Goal: Task Accomplishment & Management: Complete application form

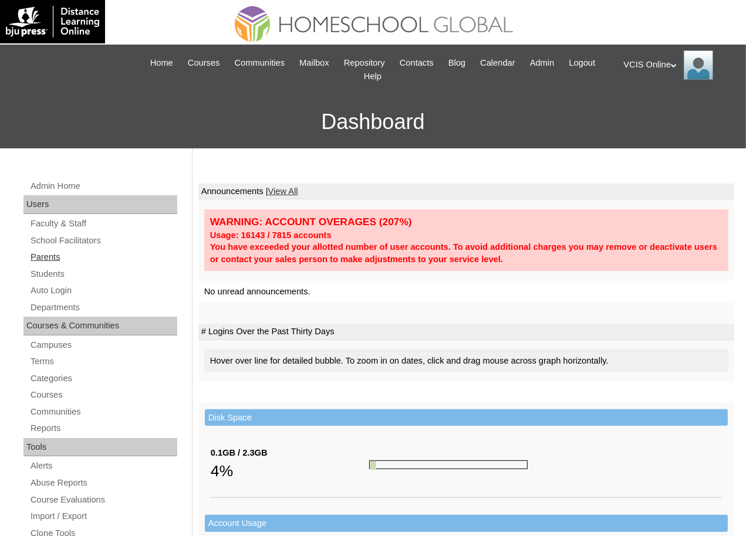
click at [51, 260] on link "Parents" at bounding box center [103, 257] width 148 height 15
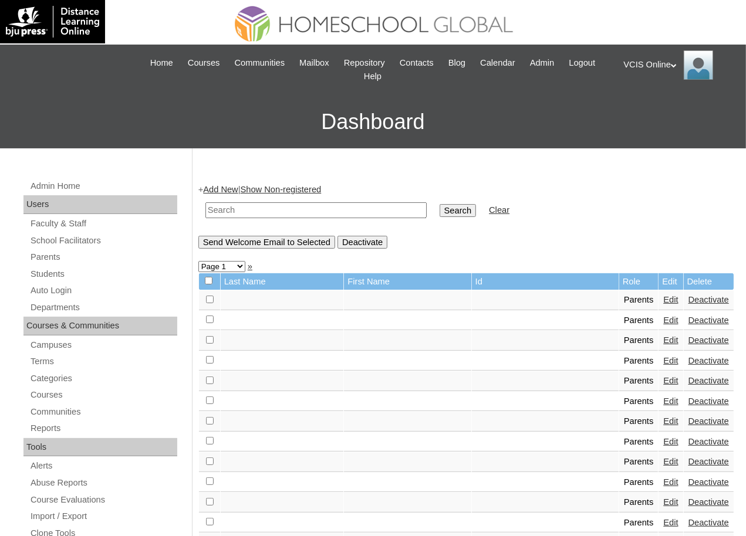
click at [233, 185] on link "Add New" at bounding box center [220, 189] width 35 height 9
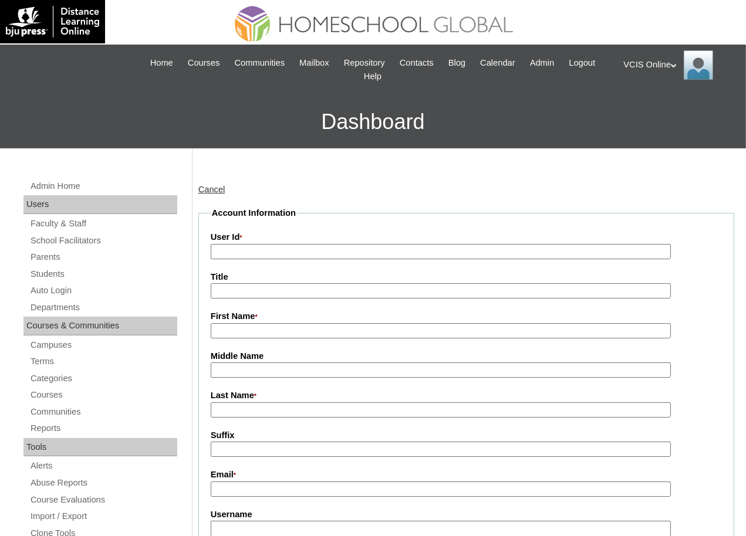
click at [262, 255] on input "User Id *" at bounding box center [441, 252] width 460 height 16
paste input "VCIS018-9C-PA2025"
type input "VCIS018-9C-PA2025"
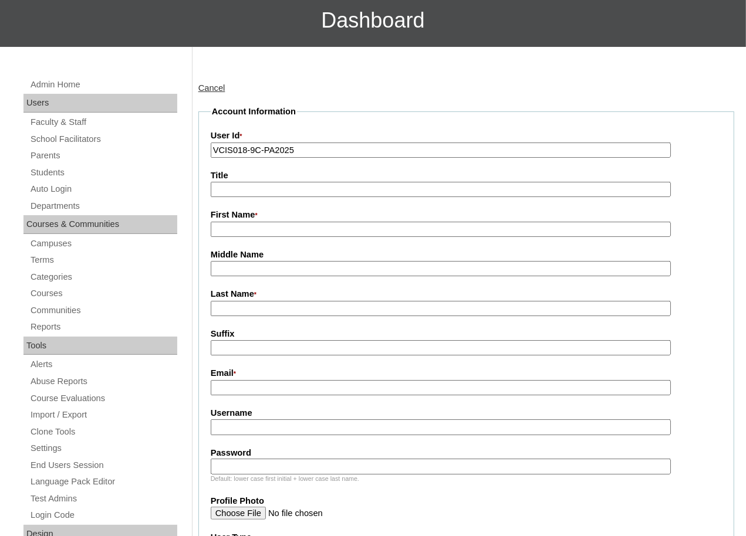
scroll to position [102, 0]
click at [239, 436] on fieldset "Account Information User Id * VCIS018-9C-PA2025 Title First Name * Middle Name …" at bounding box center [466, 478] width 536 height 747
click at [241, 431] on input "Username" at bounding box center [441, 427] width 460 height 16
paste input "jdin2025"
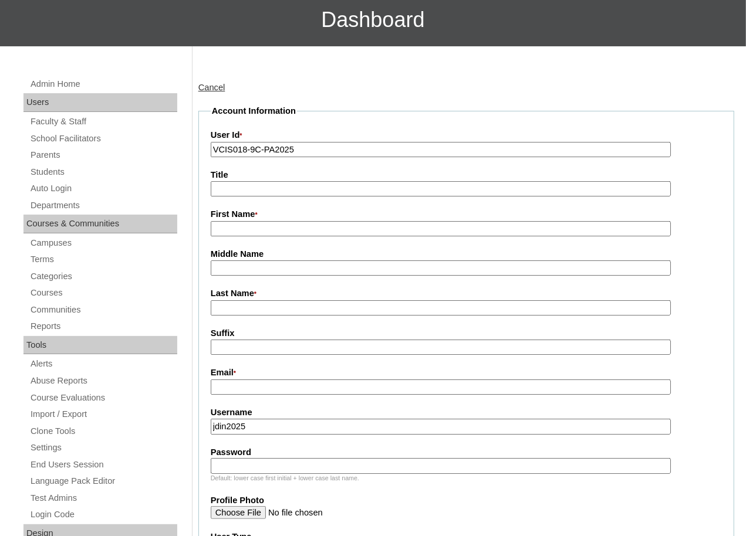
type input "jdin2025"
click at [258, 469] on input "Password" at bounding box center [441, 466] width 460 height 16
paste input "JhOaNbLd"
type input "JhOaNbLd"
click at [248, 231] on input "First Name *" at bounding box center [441, 229] width 460 height 16
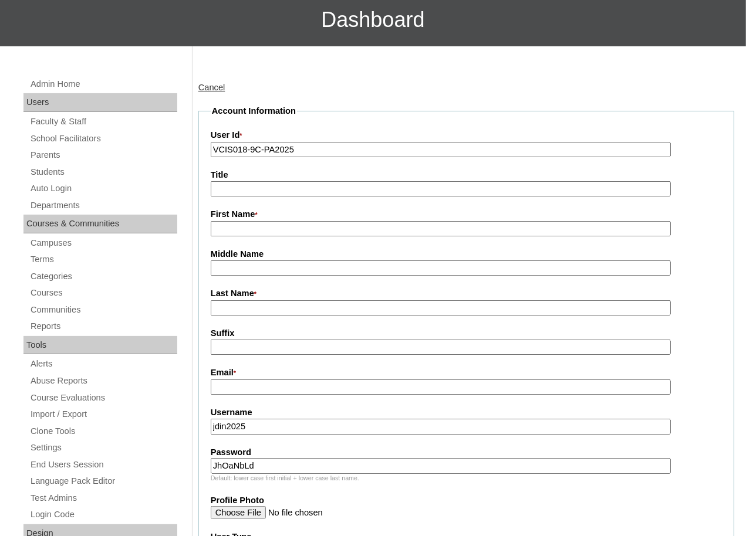
paste input "Jhoanna Bailon Din"
drag, startPoint x: 251, startPoint y: 226, endPoint x: 317, endPoint y: 230, distance: 65.9
click at [317, 230] on input "Jhoanna Bailon Din" at bounding box center [441, 229] width 460 height 16
type input "Jhoanna"
click at [284, 273] on input "Middle Name" at bounding box center [441, 269] width 460 height 16
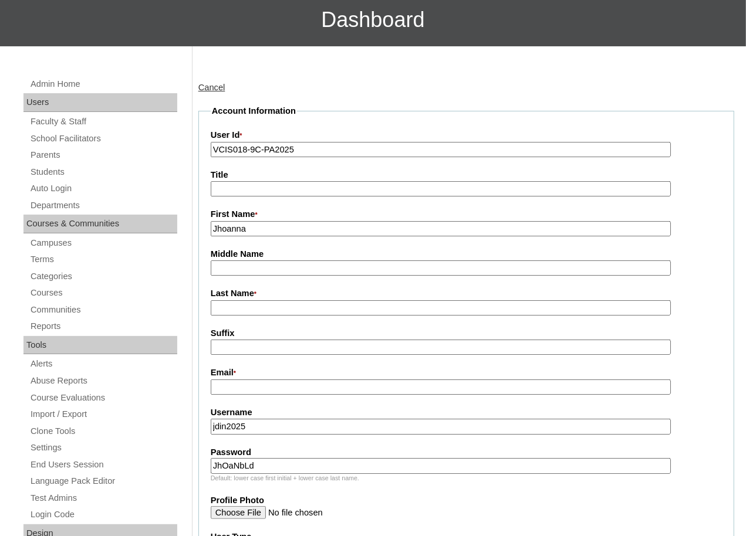
paste input "Bailon Din"
drag, startPoint x: 242, startPoint y: 267, endPoint x: 276, endPoint y: 273, distance: 34.0
click at [276, 273] on input "Bailon Din" at bounding box center [441, 269] width 460 height 16
type input "Bailon"
click at [233, 307] on input "Last Name *" at bounding box center [441, 309] width 460 height 16
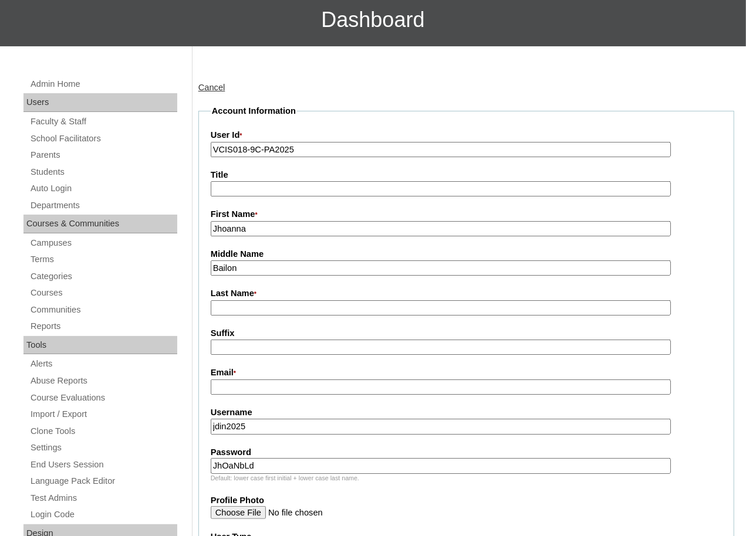
paste input "Din"
type input "Din (2025)"
click at [265, 394] on input "Email *" at bounding box center [441, 388] width 460 height 16
paste input "jodyambot@gmail.com"
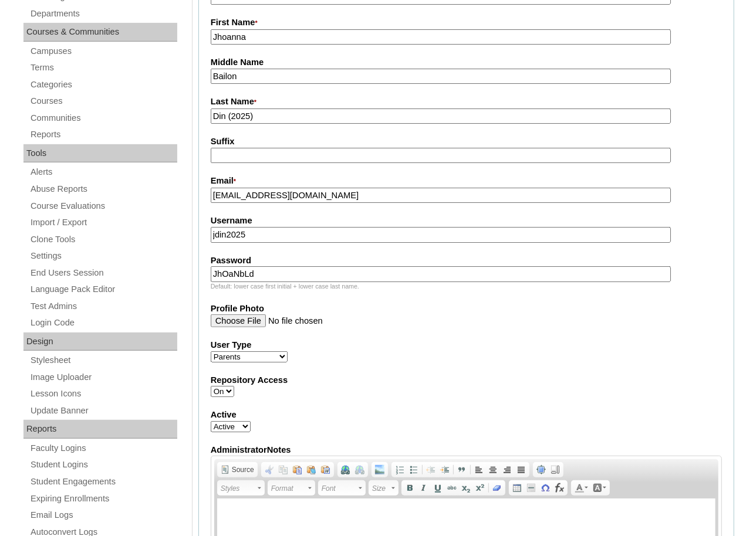
scroll to position [429, 0]
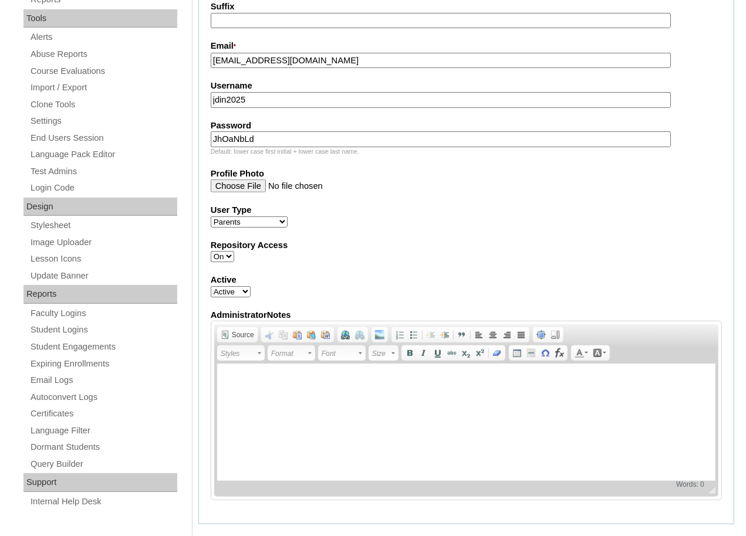
type input "jodyambot@gmail.com"
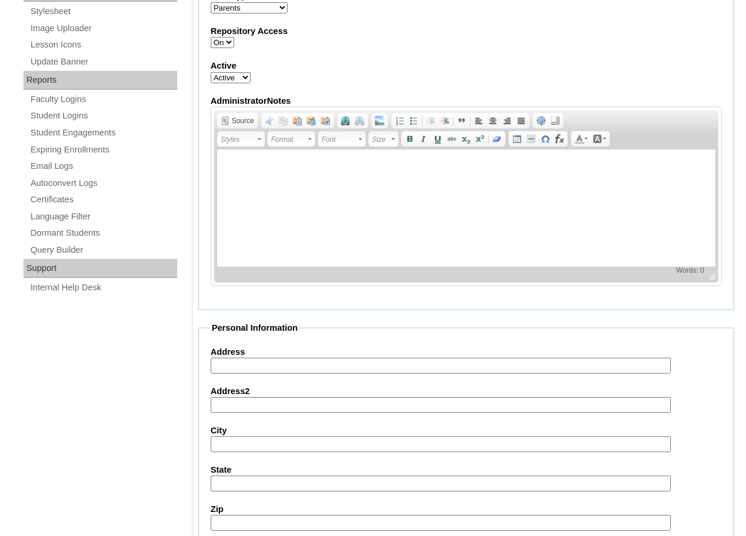
scroll to position [1026, 0]
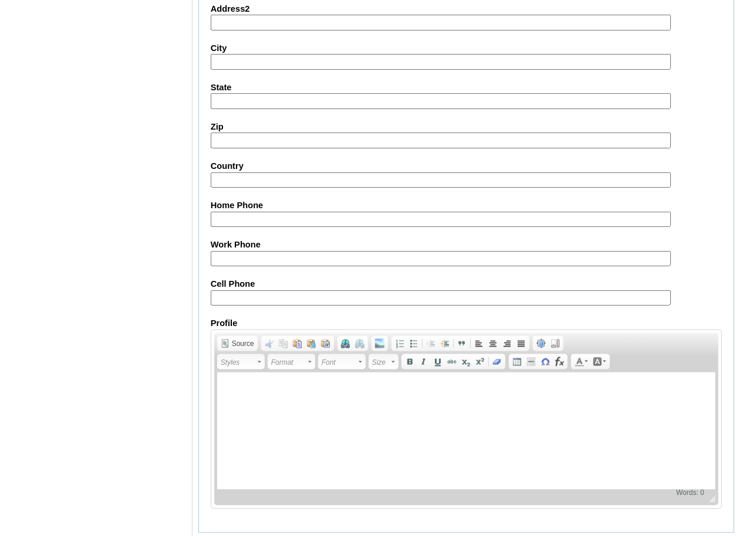
click at [225, 297] on input "Cell Phone" at bounding box center [441, 299] width 460 height 16
paste input "63-9178611098"
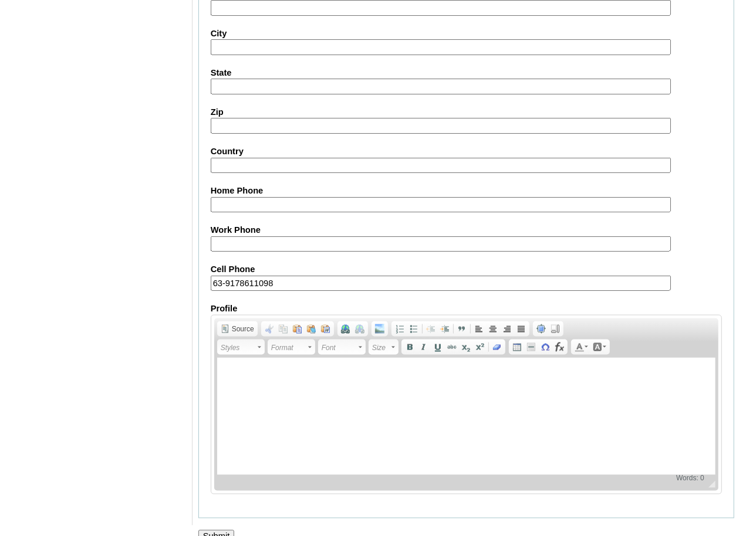
scroll to position [1055, 0]
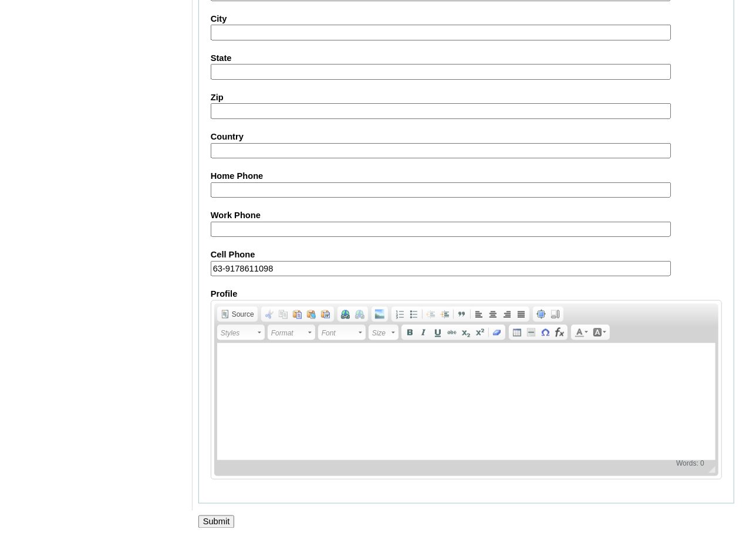
type input "63-9178611098"
click at [217, 516] on input "Submit" at bounding box center [216, 522] width 36 height 13
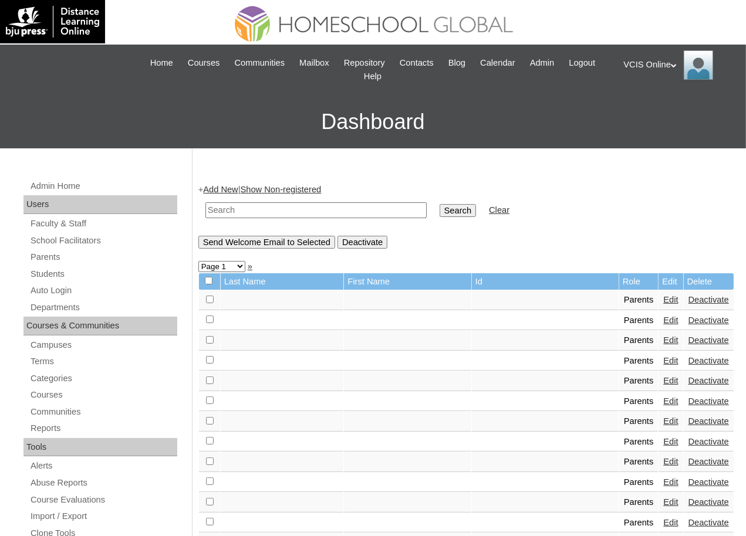
click at [218, 212] on input "text" at bounding box center [315, 211] width 221 height 16
paste input "VCIS018-9C-PA2025"
type input "VCIS018-9C-PA2025"
click at [457, 206] on input "Search" at bounding box center [458, 210] width 36 height 13
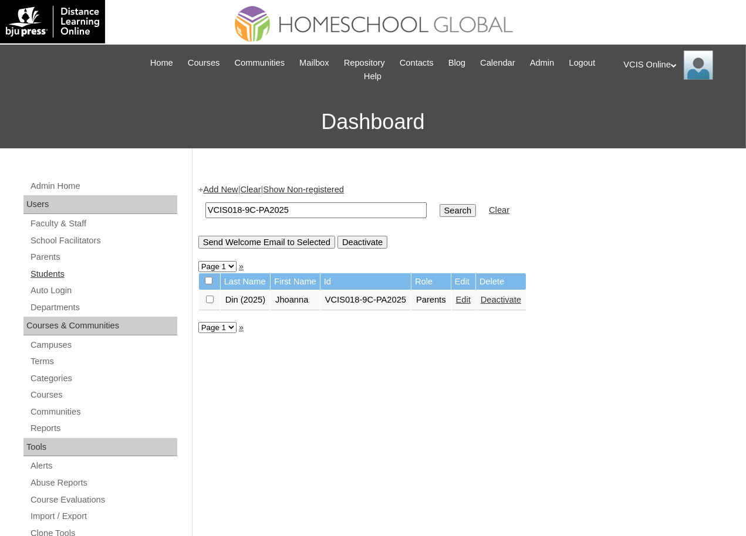
click at [39, 269] on link "Students" at bounding box center [103, 274] width 148 height 15
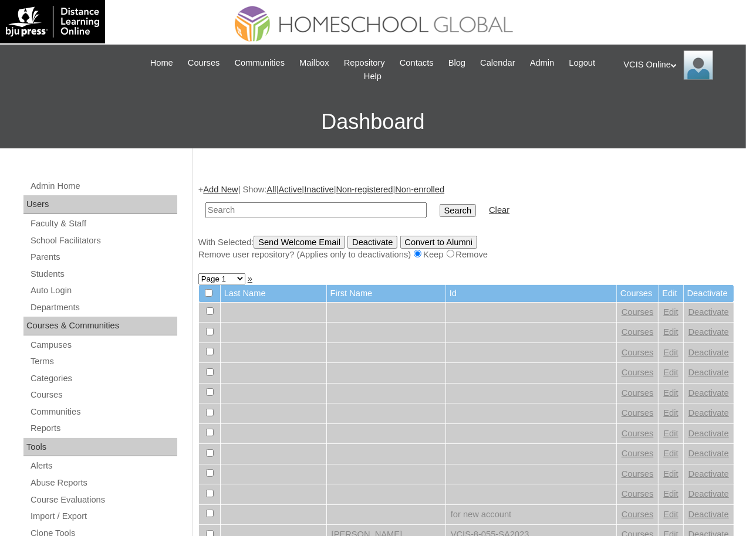
click at [237, 190] on link "Add New" at bounding box center [220, 189] width 35 height 9
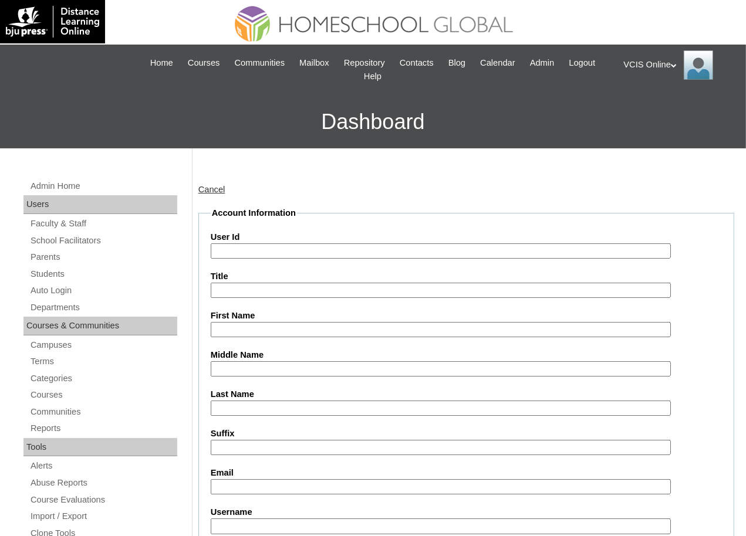
click at [275, 250] on input "User Id" at bounding box center [441, 252] width 460 height 16
paste input "VCIS021-9C-SA2025"
type input "VCIS021-9C-SA2025"
click at [269, 333] on input "First Name" at bounding box center [441, 330] width 460 height 16
paste input "Jasmine"
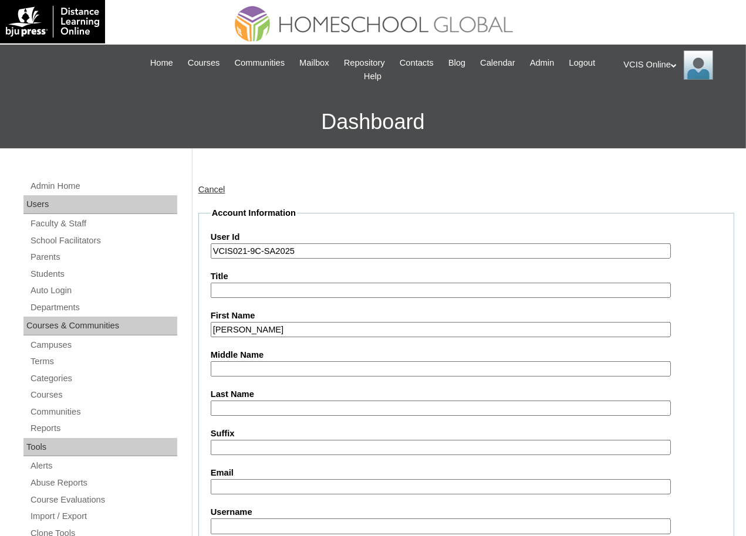
type input "Jasmine"
click at [235, 368] on input "Middle Name" at bounding box center [441, 370] width 460 height 16
paste input "Din"
type input "Din"
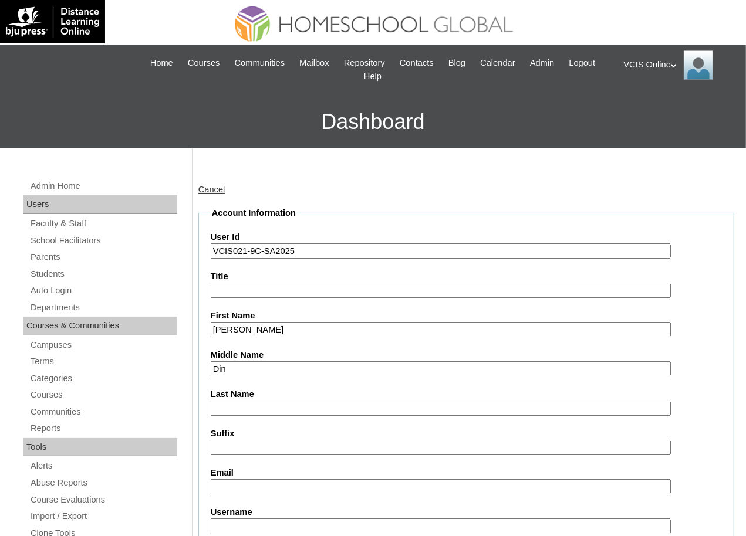
click at [234, 410] on input "Last Name" at bounding box center [441, 409] width 460 height 16
paste input "Yambot"
type input "Yambot"
click at [236, 488] on input "Email" at bounding box center [441, 488] width 460 height 16
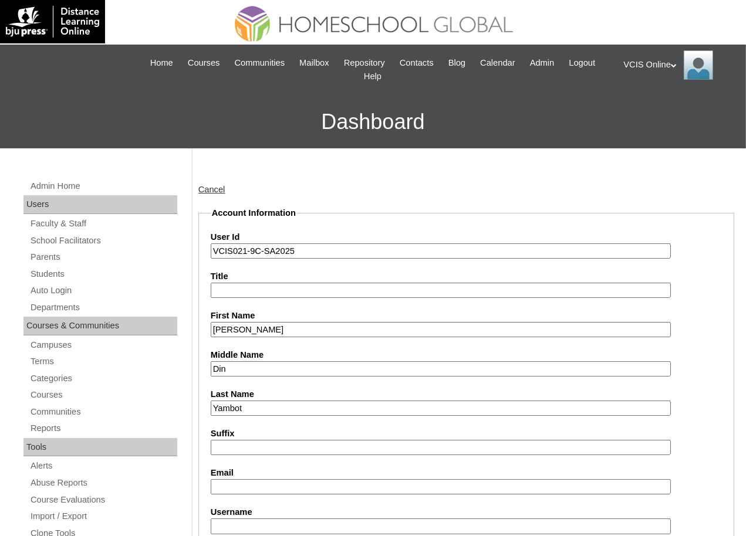
click at [237, 480] on input "Email" at bounding box center [441, 488] width 460 height 16
paste input "jyambot.student@vcis.edu.ph"
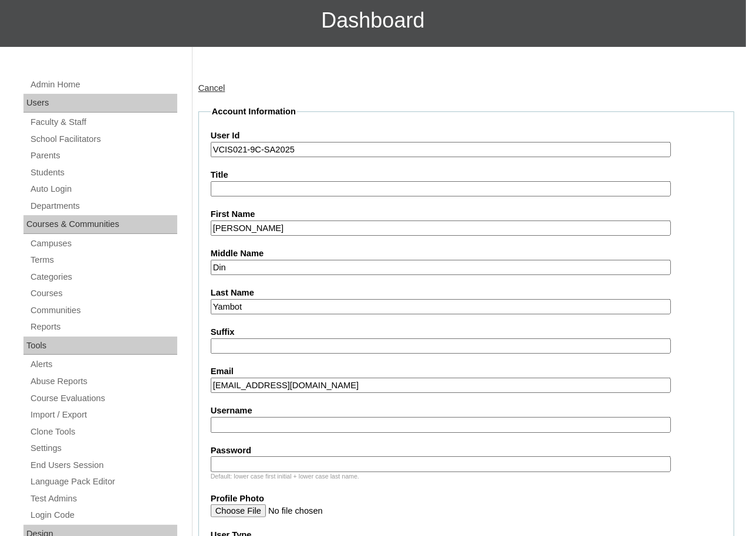
scroll to position [102, 0]
type input "jyambot.student@vcis.edu.ph"
click at [248, 425] on input "Username" at bounding box center [441, 425] width 460 height 16
click at [268, 426] on input "Username" at bounding box center [441, 425] width 460 height 16
paste input "jasmine.yambot2025"
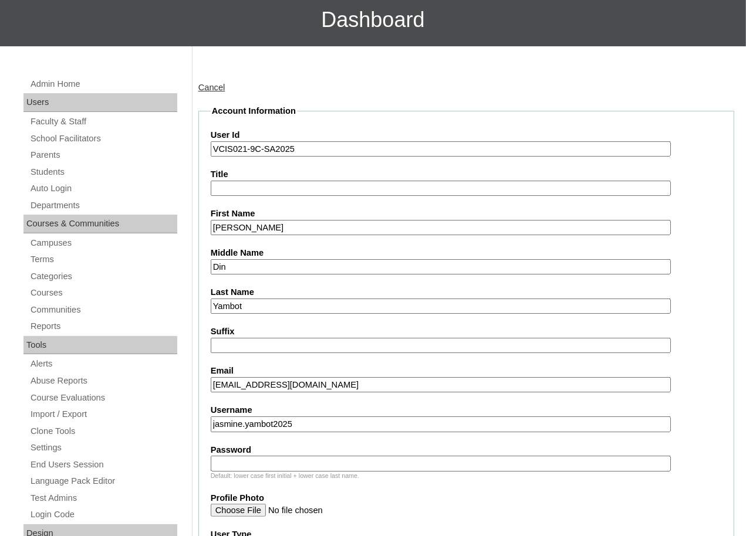
type input "jasmine.yambot2025"
click at [239, 458] on input "Password" at bounding box center [441, 464] width 460 height 16
paste input "JasMneYb"
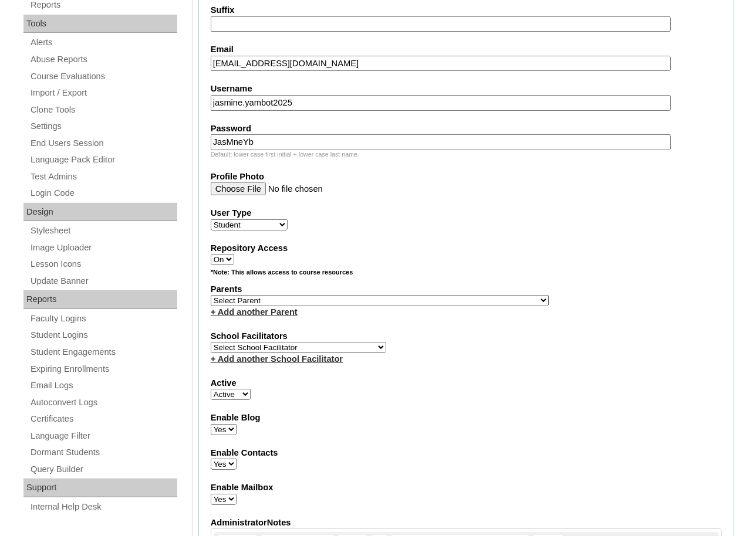
scroll to position [425, 0]
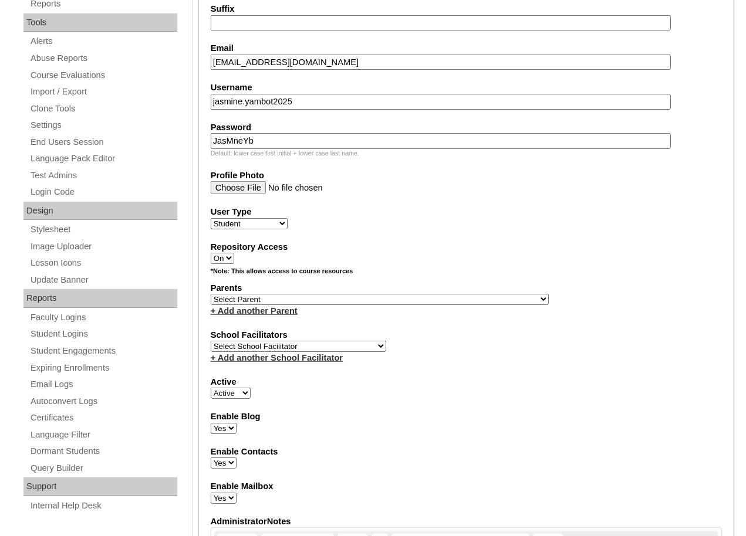
type input "JasMneYb"
click at [370, 296] on select "Select Parent , , , , , , , , , , , , , , , , , , , , , , , , , , , , , , , , ,…" at bounding box center [380, 299] width 338 height 11
select select "43234"
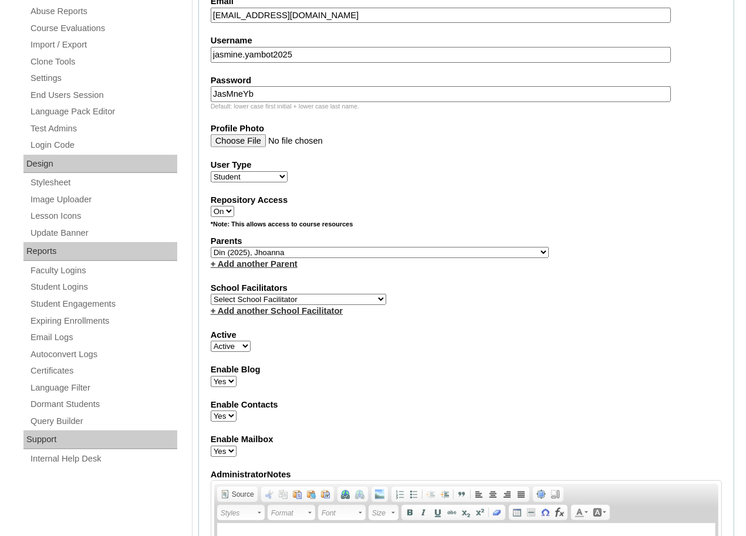
scroll to position [480, 0]
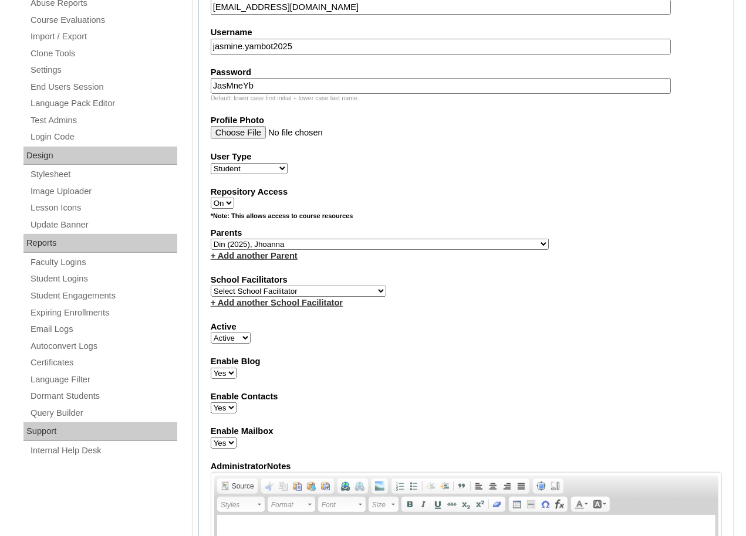
click at [298, 286] on select "Select School Facilitator Norman Añain Ruffa Abadijas Mary Abella Gloryfe Abion…" at bounding box center [299, 291] width 176 height 11
select select "36583"
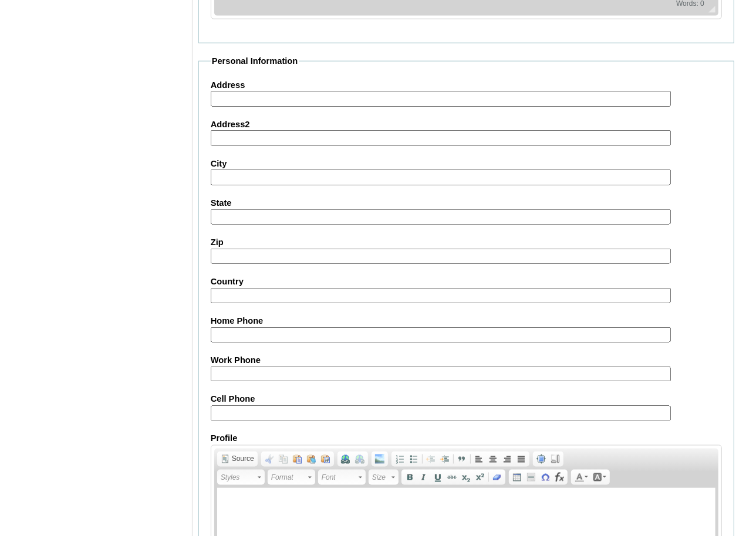
scroll to position [1252, 0]
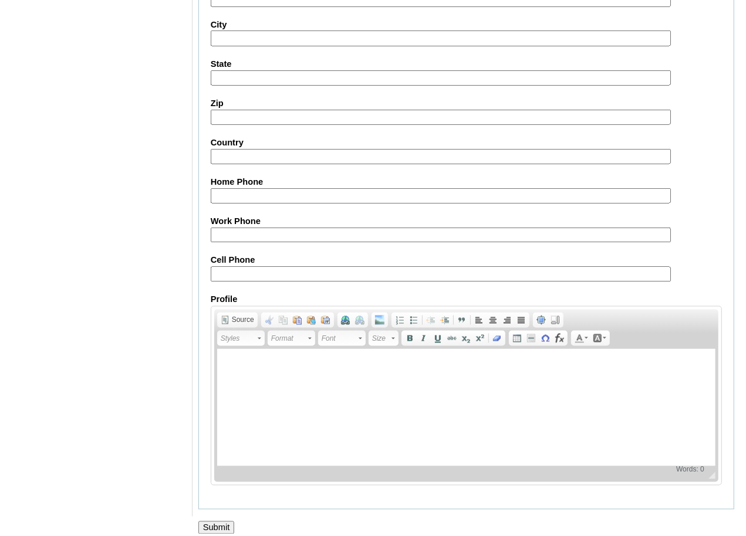
click at [232, 271] on input "Cell Phone" at bounding box center [441, 275] width 460 height 16
paste input "63-9178611098"
type input "63-9178611098"
click at [221, 522] on input "Submit" at bounding box center [216, 528] width 36 height 13
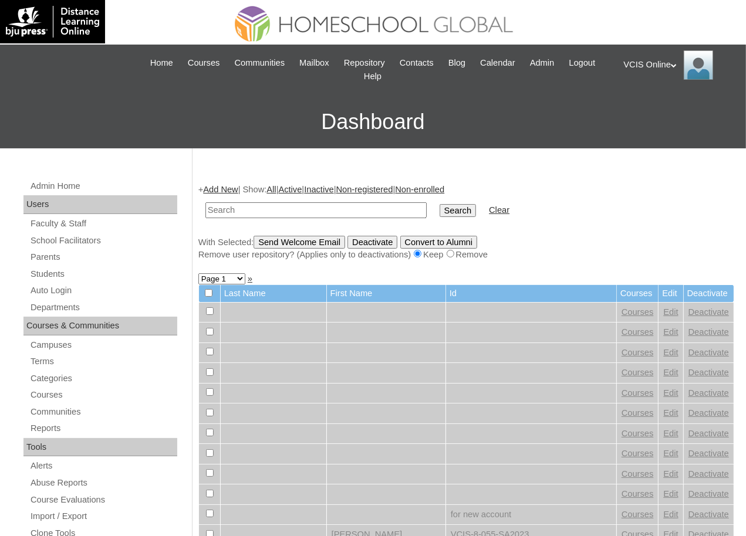
click at [319, 208] on input "text" at bounding box center [315, 211] width 221 height 16
paste input "VCIS021-9C-SA2025"
type input "VCIS021-9C-SA2025"
click at [454, 213] on input "Search" at bounding box center [458, 210] width 36 height 13
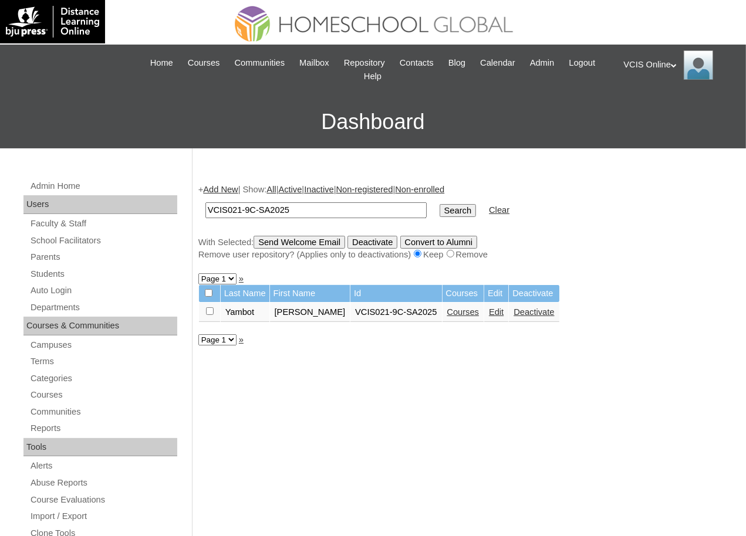
click at [453, 311] on link "Courses" at bounding box center [463, 312] width 32 height 9
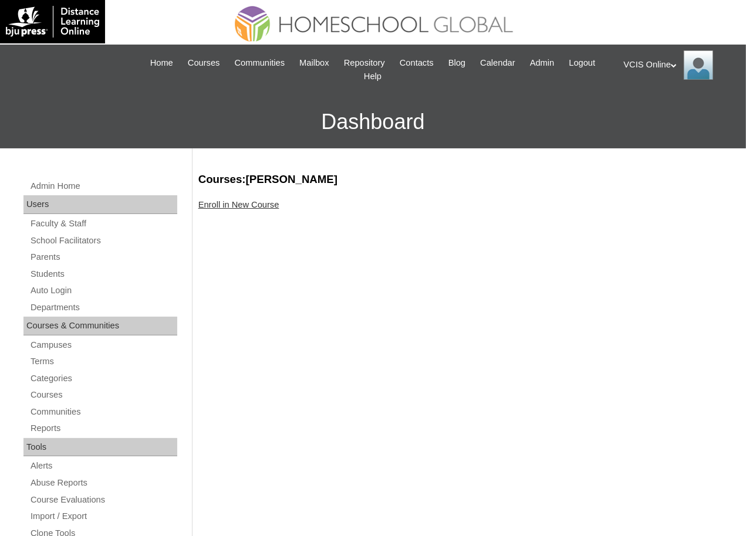
click at [239, 204] on link "Enroll in New Course" at bounding box center [238, 204] width 81 height 9
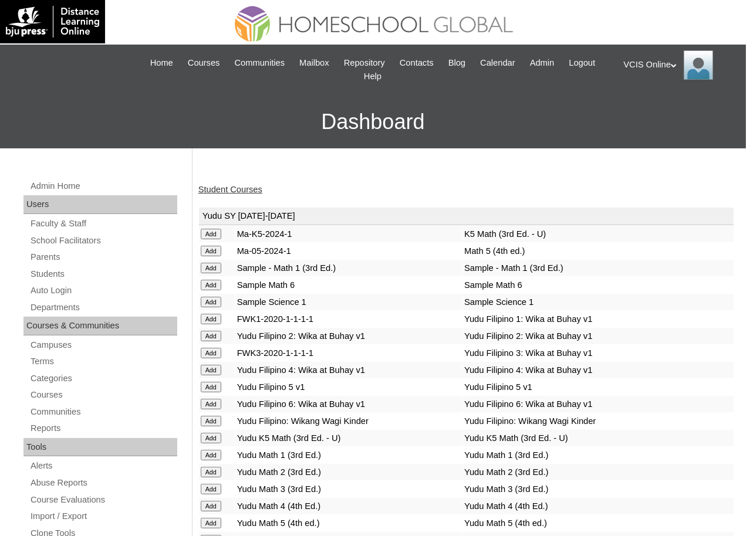
click at [385, 191] on div "Student Courses" at bounding box center [466, 190] width 536 height 12
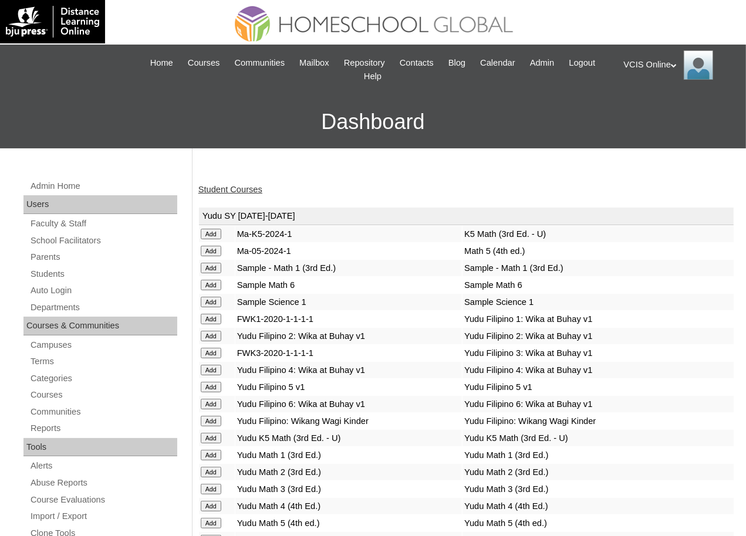
scroll to position [3339, 0]
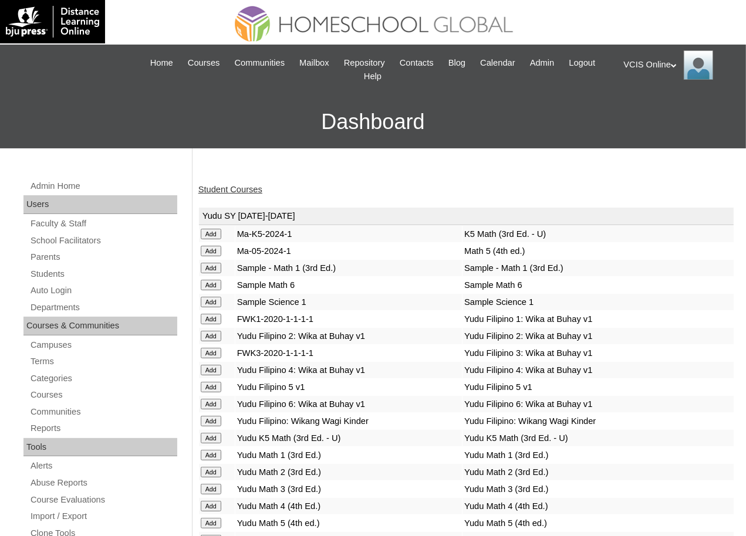
scroll to position [3339, 0]
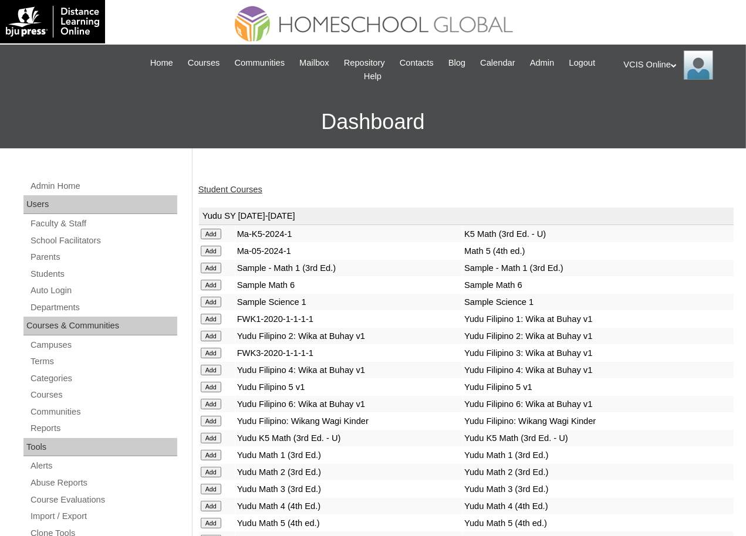
scroll to position [3003, 0]
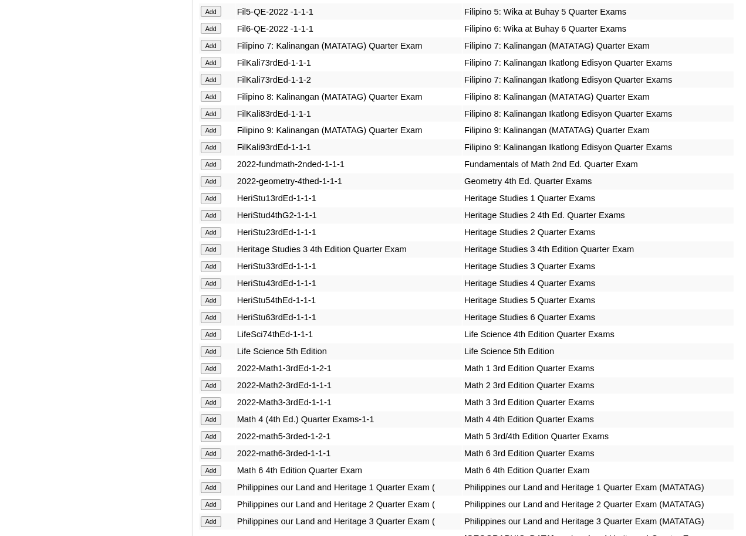
scroll to position [3574, 0]
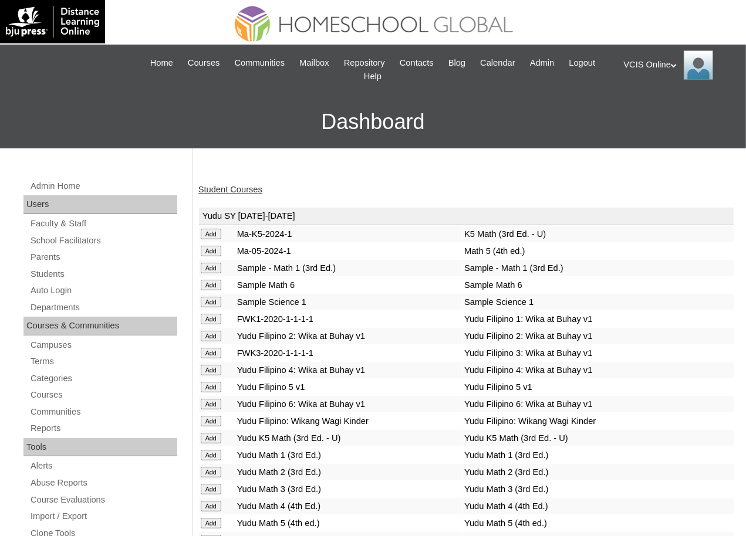
scroll to position [2935, 0]
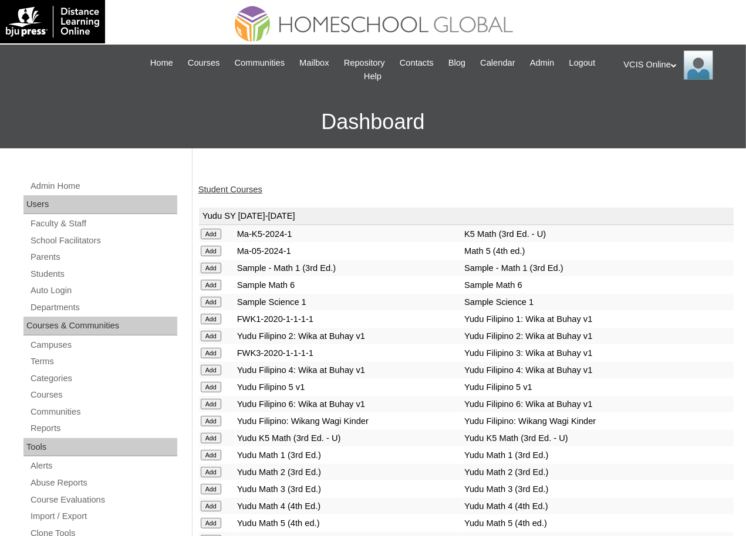
click at [245, 191] on link "Student Courses" at bounding box center [230, 189] width 64 height 9
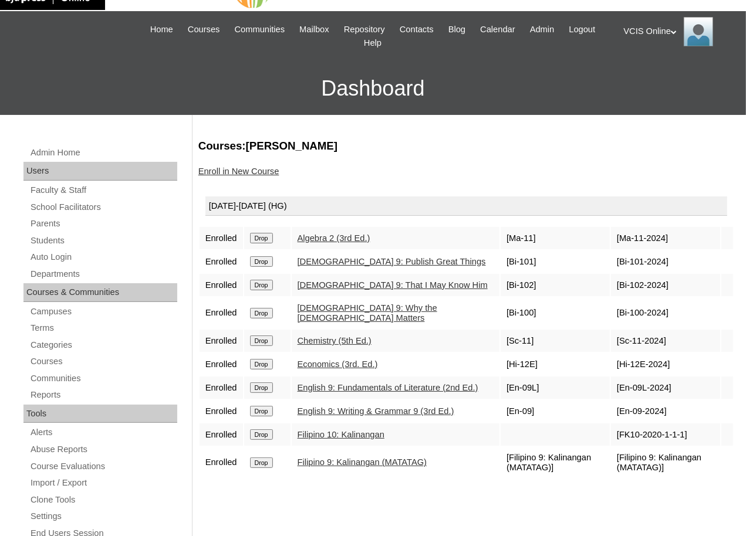
scroll to position [65, 0]
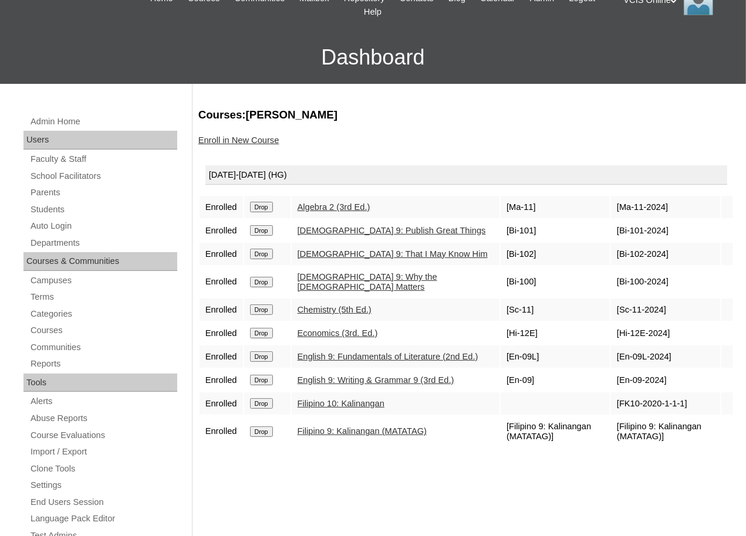
click at [268, 212] on input "Drop" at bounding box center [261, 207] width 23 height 11
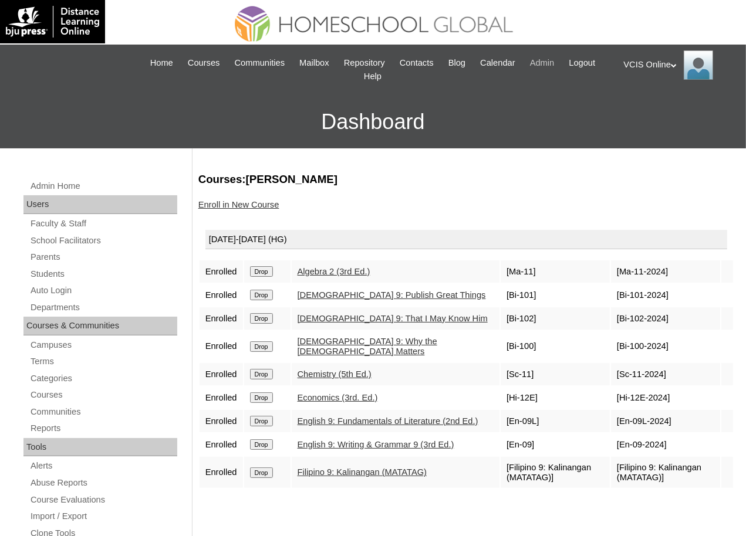
click at [555, 59] on span "Admin" at bounding box center [542, 63] width 25 height 14
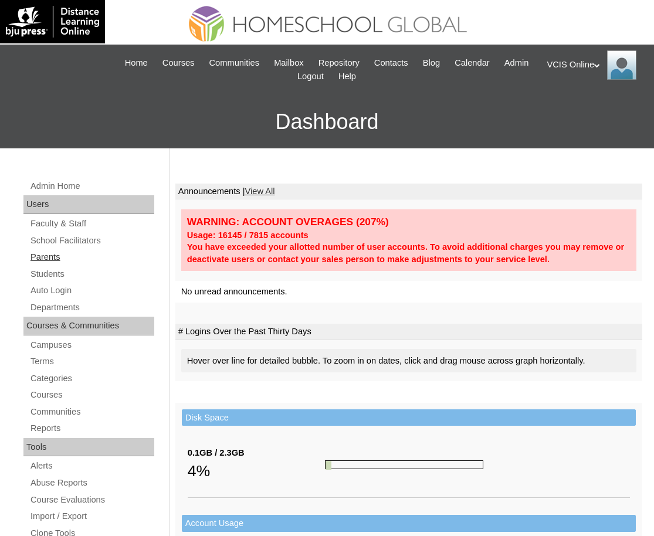
click at [49, 257] on link "Parents" at bounding box center [91, 257] width 125 height 15
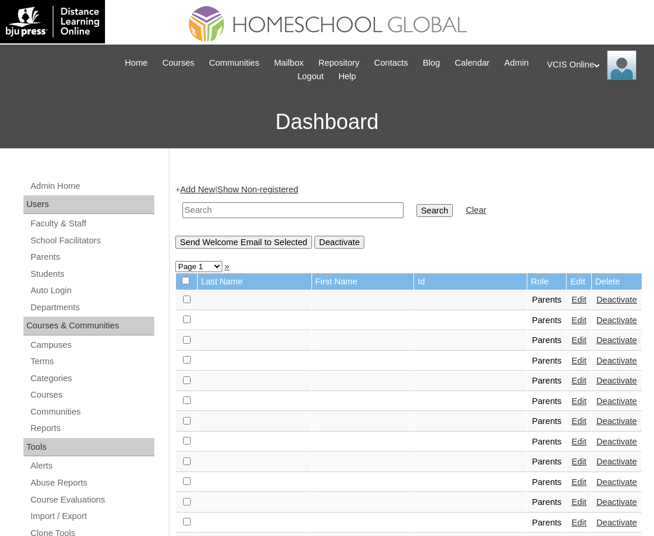
click at [215, 189] on link "Add New" at bounding box center [197, 189] width 35 height 9
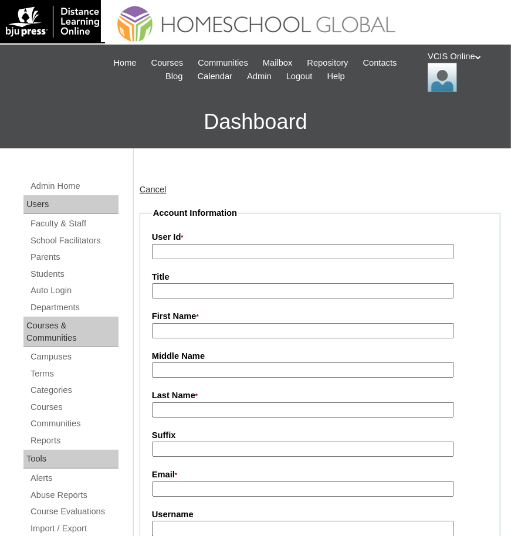
click at [158, 254] on input "User Id *" at bounding box center [303, 252] width 303 height 16
paste input "VCIS019-9C-PA2025"
type input "VCIS019-9C-PA2025"
click at [170, 329] on input "First Name *" at bounding box center [303, 331] width 303 height 16
paste input "[PERSON_NAME]"
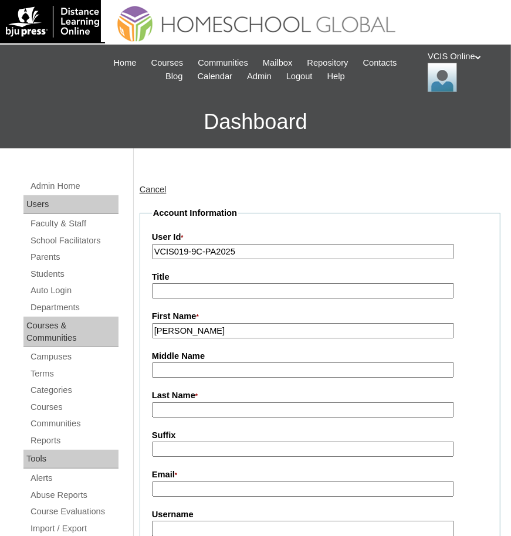
drag, startPoint x: 210, startPoint y: 332, endPoint x: 319, endPoint y: 337, distance: 108.7
click at [319, 337] on input "[PERSON_NAME]" at bounding box center [303, 331] width 303 height 16
type input "Evangeline"
click at [204, 365] on input "Middle Name" at bounding box center [303, 371] width 303 height 16
paste input "Castillote Lelis"
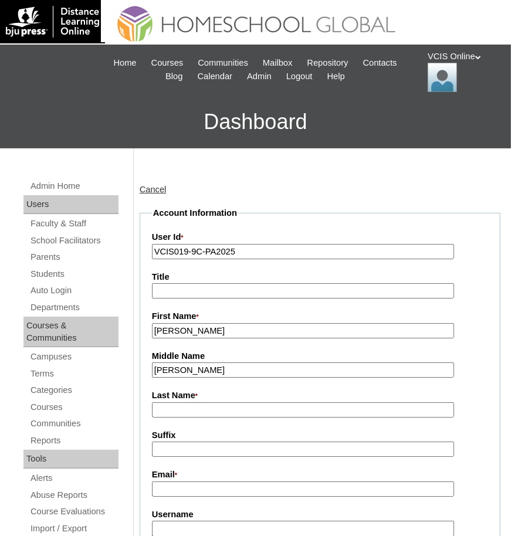
drag, startPoint x: 197, startPoint y: 369, endPoint x: 244, endPoint y: 374, distance: 46.6
click at [244, 374] on input "Castillote Lelis" at bounding box center [303, 371] width 303 height 16
type input "Castillote"
click at [164, 414] on input "Last Name *" at bounding box center [303, 411] width 303 height 16
paste input "Lelis"
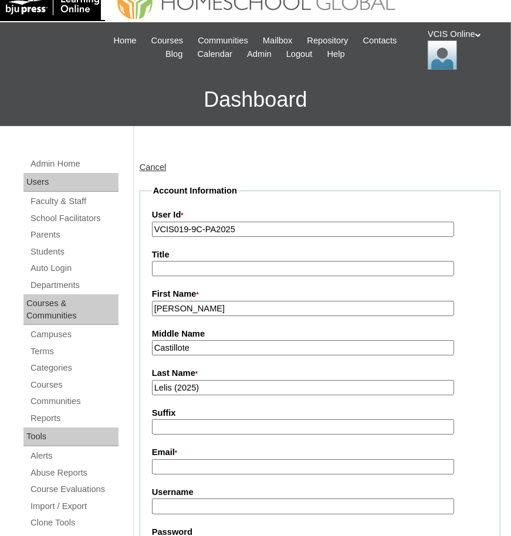
scroll to position [23, 0]
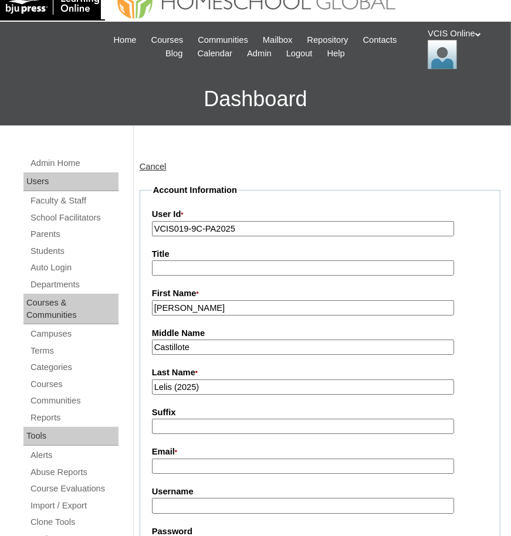
type input "Lelis (2025)"
click at [199, 468] on input "Email *" at bounding box center [303, 467] width 303 height 16
click at [174, 471] on input "Email *" at bounding box center [303, 467] width 303 height 16
paste input "eclcanete101@gmail.com"
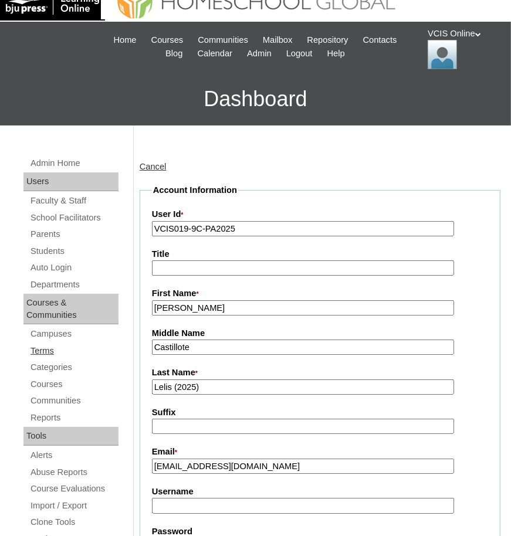
type input "eclcanete101@gmail.com"
click at [176, 509] on input "Username" at bounding box center [303, 506] width 303 height 16
paste input "elelis2025"
type input "elelis2025"
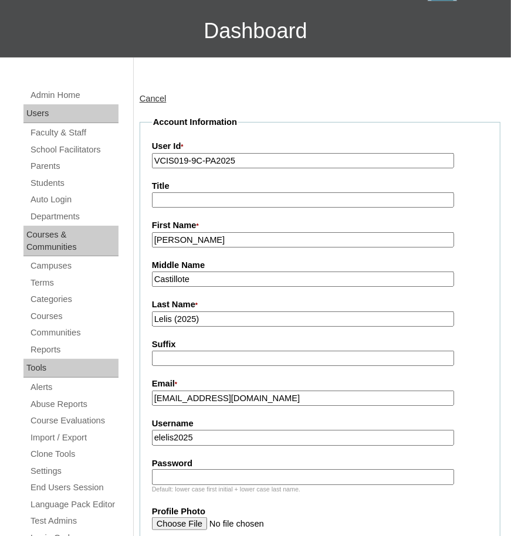
scroll to position [222, 0]
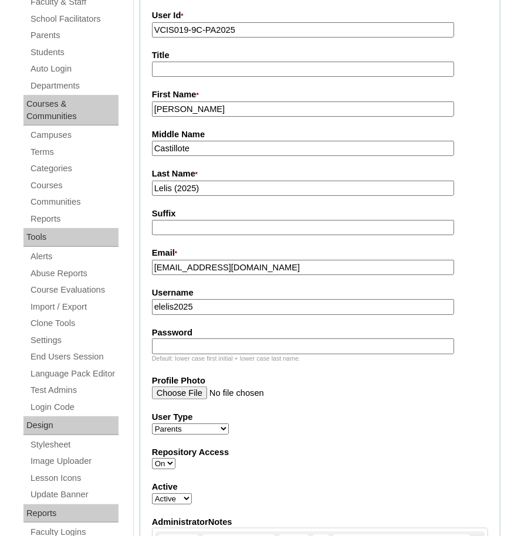
click at [188, 348] on input "Password" at bounding box center [303, 347] width 303 height 16
paste input "eVaNgLcT"
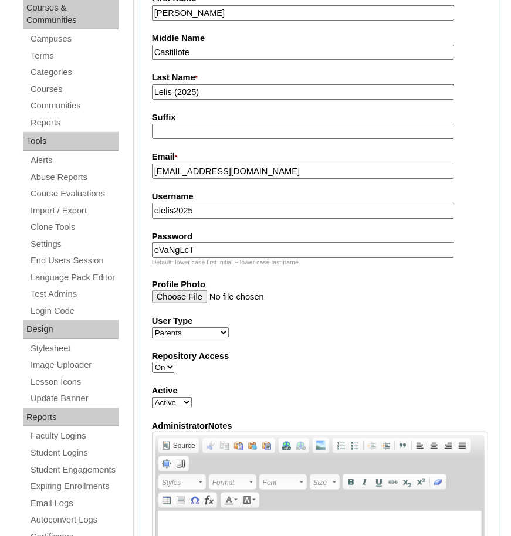
scroll to position [319, 0]
type input "eVaNgLcT"
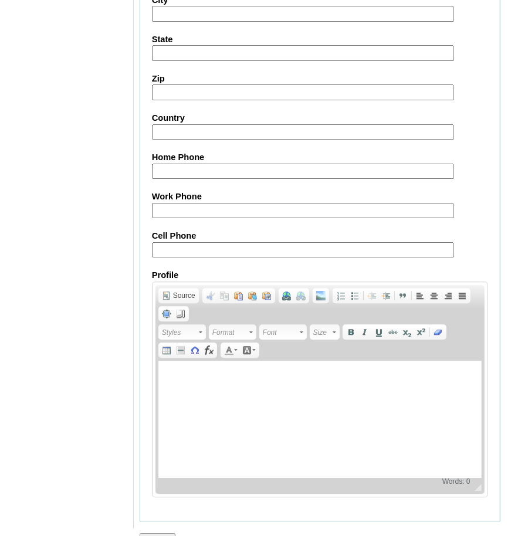
scroll to position [1129, 0]
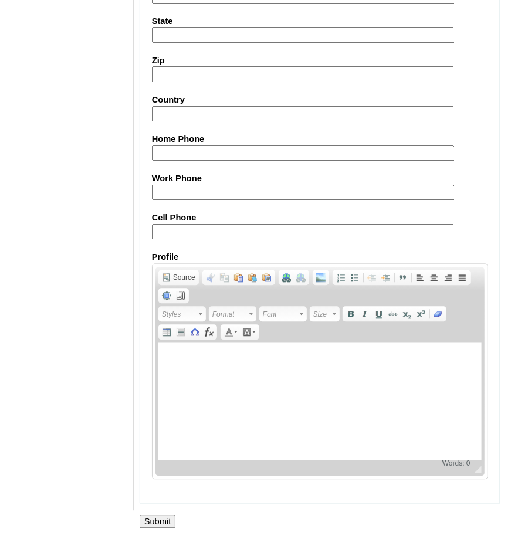
click at [168, 230] on input "Cell Phone" at bounding box center [303, 232] width 303 height 16
paste input "63-9173062481"
type input "63-9173062481"
click at [155, 518] on input "Submit" at bounding box center [158, 521] width 36 height 13
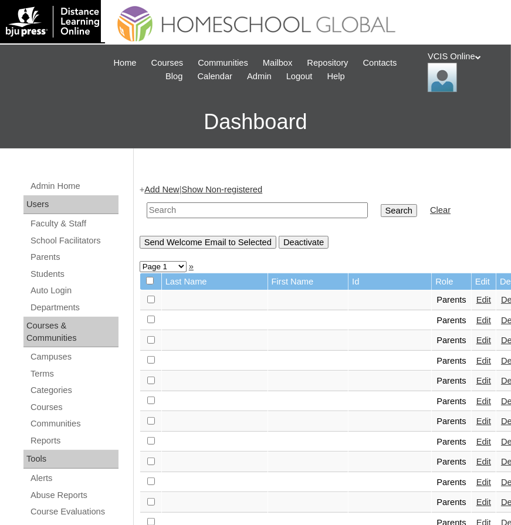
click at [172, 210] on input "text" at bounding box center [257, 211] width 221 height 16
paste input "VCIS019-9C-PA2025"
type input "VCIS019-9C-PA2025"
click at [407, 206] on input "Search" at bounding box center [399, 210] width 36 height 13
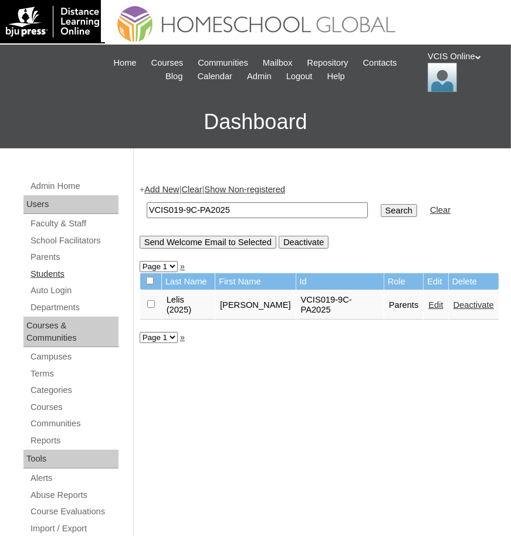
click at [43, 274] on link "Students" at bounding box center [73, 274] width 89 height 15
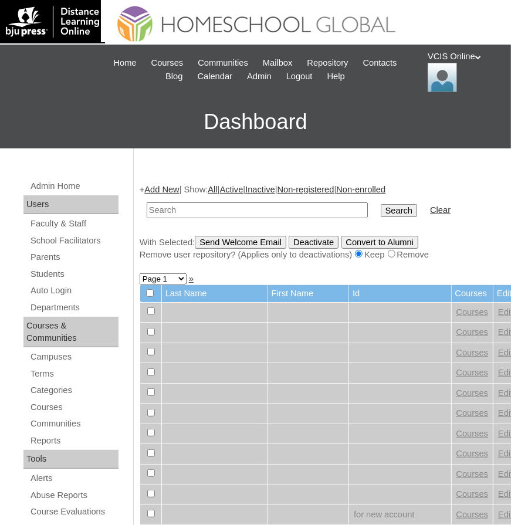
click at [166, 192] on link "Add New" at bounding box center [161, 189] width 35 height 9
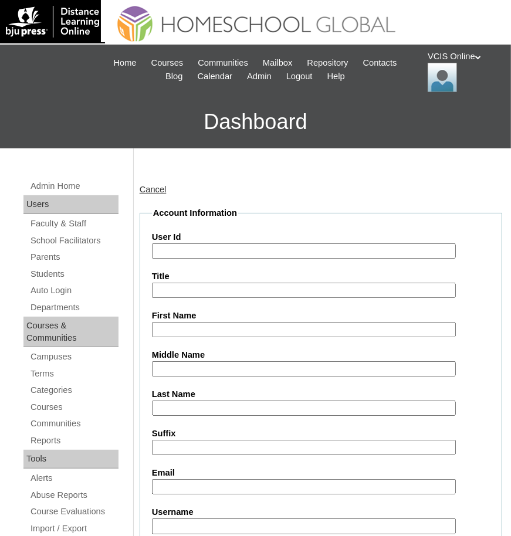
click at [184, 252] on input "User Id" at bounding box center [304, 252] width 304 height 16
paste input "VCIS022-9C-SA2025"
type input "VCIS022-9C-SA2025"
click at [171, 328] on input "First Name" at bounding box center [304, 330] width 304 height 16
paste input "Miguel Paolo"
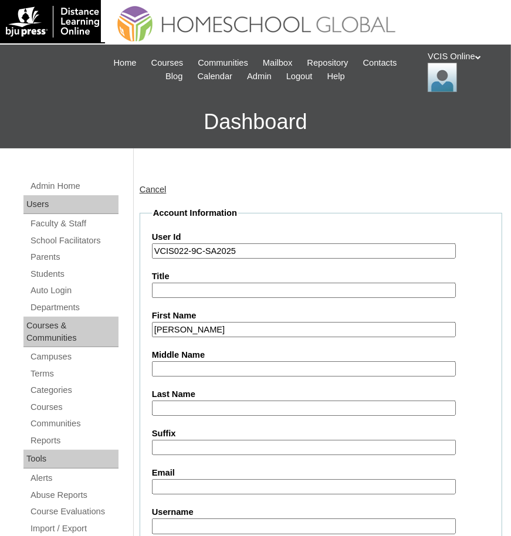
type input "Miguel Paolo"
click at [185, 370] on input "Middle Name" at bounding box center [304, 370] width 304 height 16
paste input "Lelis"
type input "Lelis"
click at [171, 409] on input "Last Name" at bounding box center [304, 409] width 304 height 16
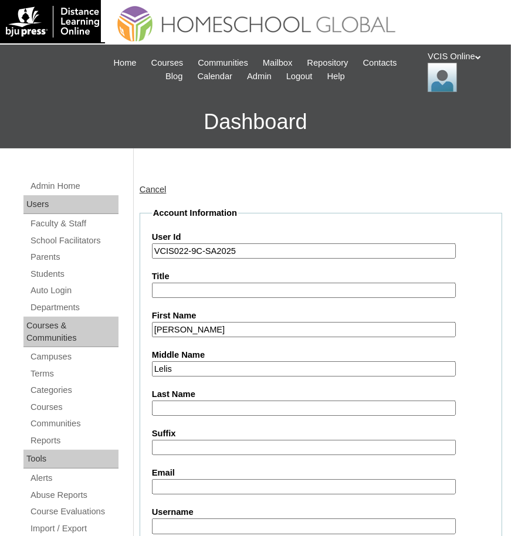
paste input "Cañete"
type input "Cañete"
click at [180, 491] on input "Email" at bounding box center [304, 488] width 304 height 16
click at [166, 491] on input "Email" at bounding box center [304, 488] width 304 height 16
paste input "mpcanete.student@vcis.edu.ph"
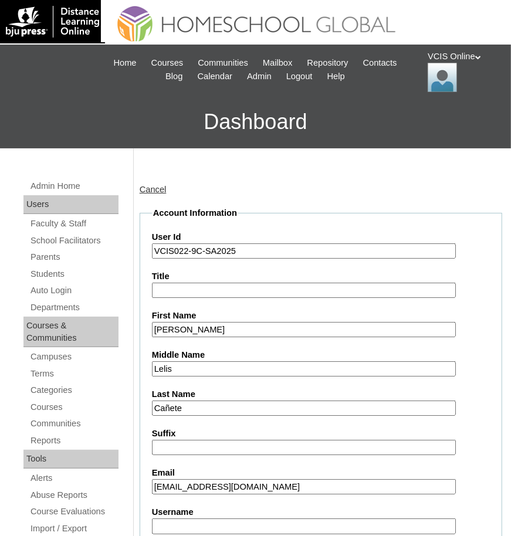
type input "mpcanete.student@vcis.edu.ph"
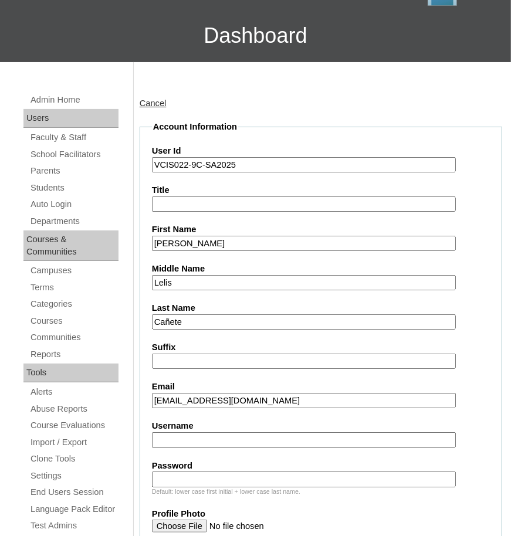
scroll to position [88, 0]
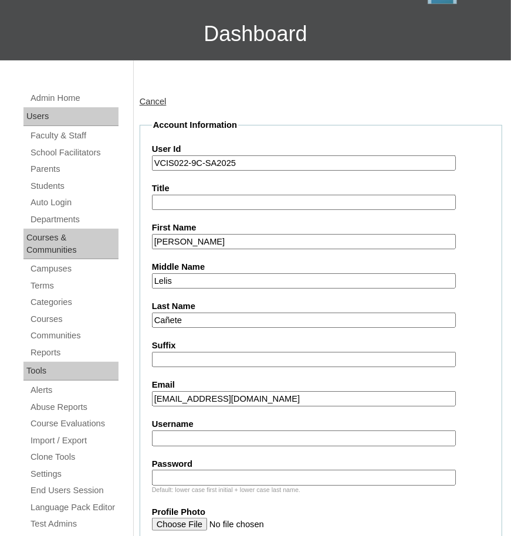
click at [187, 437] on input "Username" at bounding box center [304, 439] width 304 height 16
paste input "miguel.cañete2025"
type input "miguel.cañete2025"
click at [221, 474] on input "Password" at bounding box center [304, 478] width 304 height 16
click at [221, 475] on input "Password" at bounding box center [304, 478] width 304 height 16
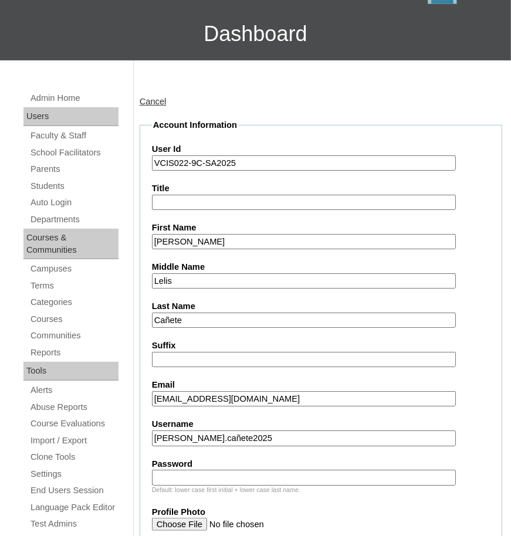
paste input "MgUeLpAo"
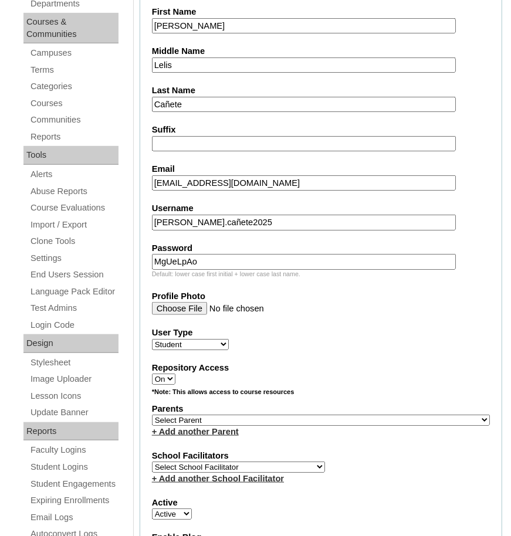
scroll to position [305, 0]
type input "MgUeLpAo"
click at [271, 417] on select "Select Parent , , , , , , , , , , , , , , , , , , , , , , , , , , , , , , , , ,…" at bounding box center [321, 419] width 338 height 11
select select "43236"
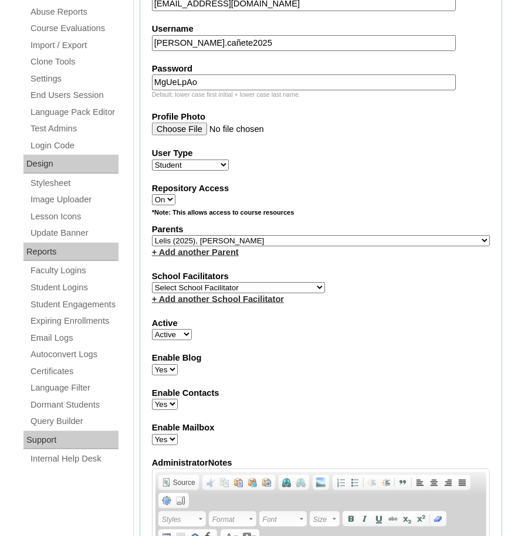
scroll to position [498, 0]
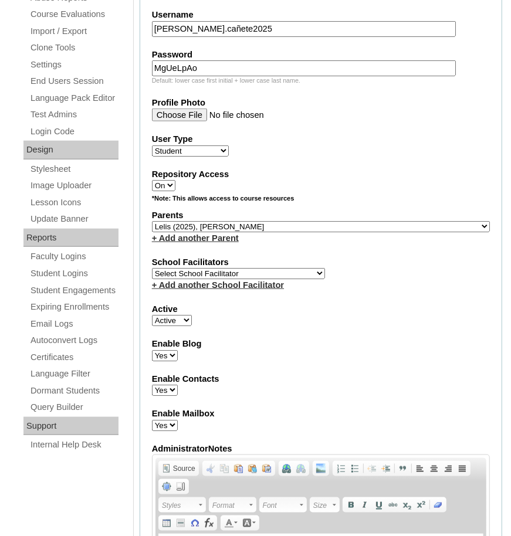
click at [232, 261] on label "School Facilitators" at bounding box center [321, 263] width 338 height 12
click at [236, 268] on select "Select School Facilitator Norman Añain Ruffa Abadijas Mary Abella Gloryfe Abion…" at bounding box center [238, 273] width 173 height 11
select select "36583"
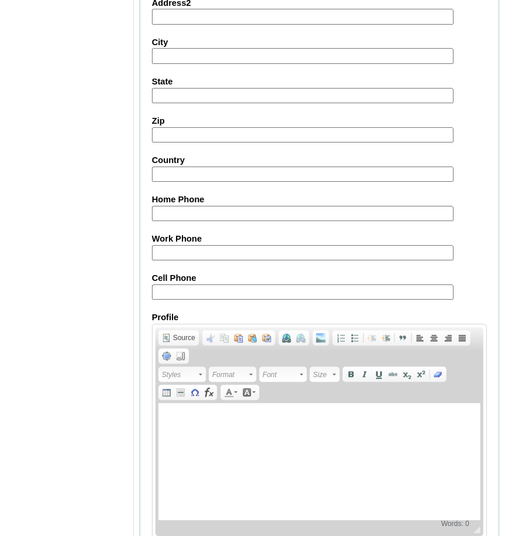
scroll to position [1274, 0]
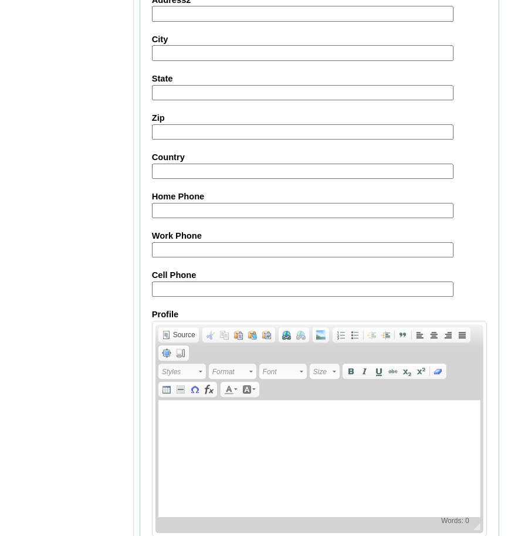
click at [189, 285] on input "Cell Phone" at bounding box center [303, 290] width 302 height 16
paste input "63-9173062481"
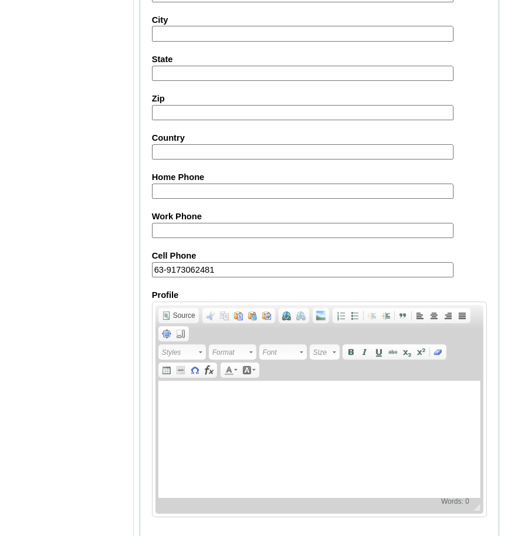
scroll to position [1324, 0]
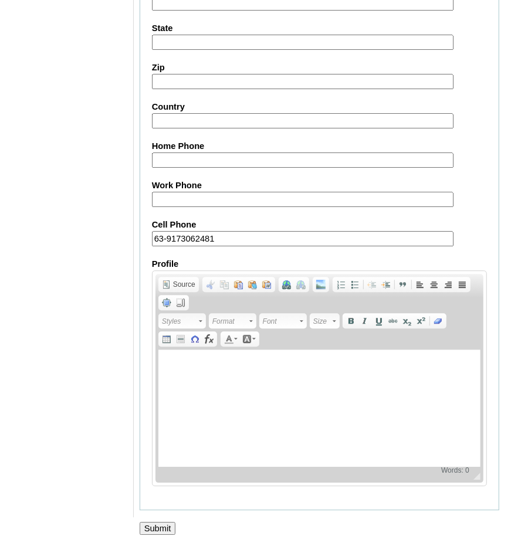
type input "63-9173062481"
click at [163, 522] on input "Submit" at bounding box center [158, 528] width 36 height 13
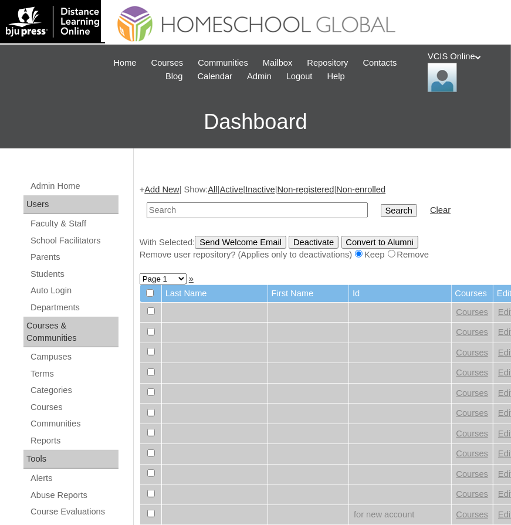
click at [201, 207] on input "text" at bounding box center [257, 211] width 221 height 16
paste input "VCIS022-9C-SA2025"
type input "VCIS022-9C-SA2025"
click at [381, 204] on input "Search" at bounding box center [399, 210] width 36 height 13
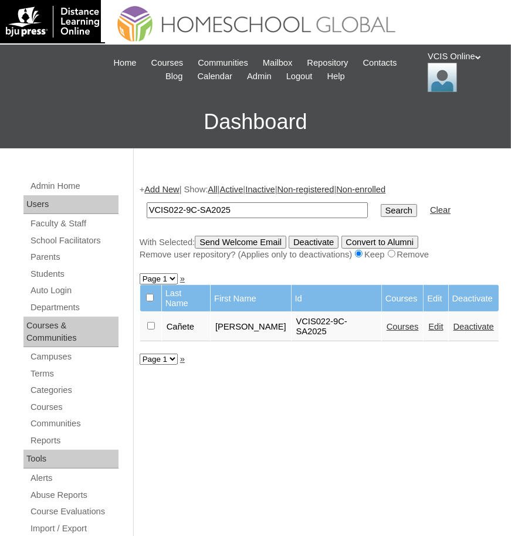
click at [400, 327] on link "Courses" at bounding box center [403, 326] width 32 height 9
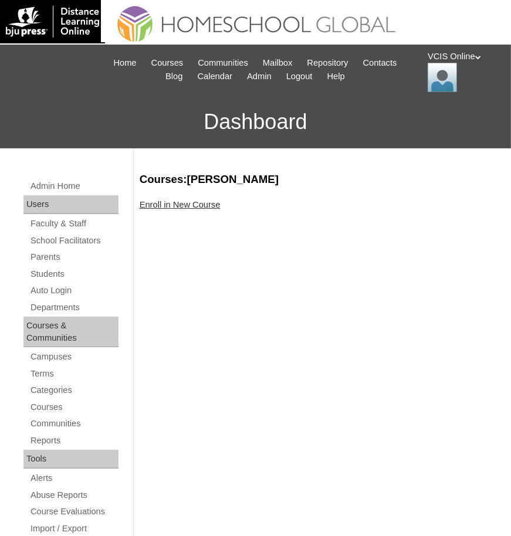
click at [176, 205] on link "Enroll in New Course" at bounding box center [180, 204] width 81 height 9
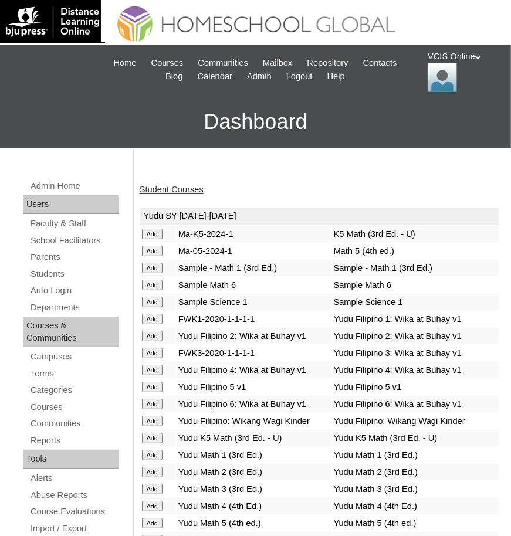
scroll to position [2974, 0]
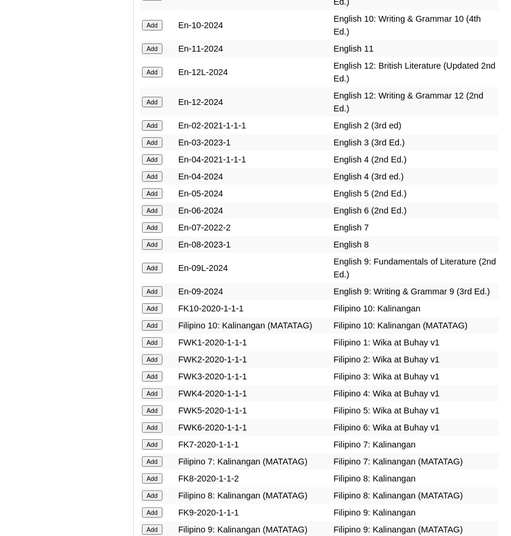
scroll to position [4254, 0]
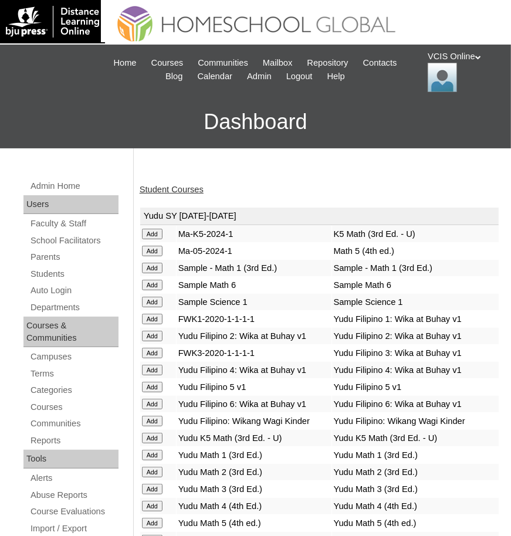
scroll to position [3804, 0]
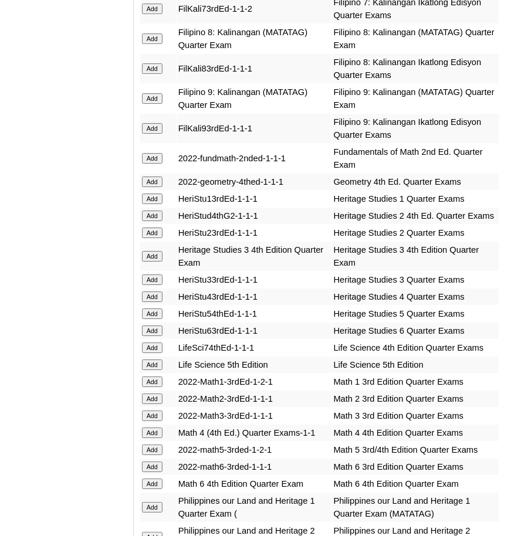
scroll to position [4452, 0]
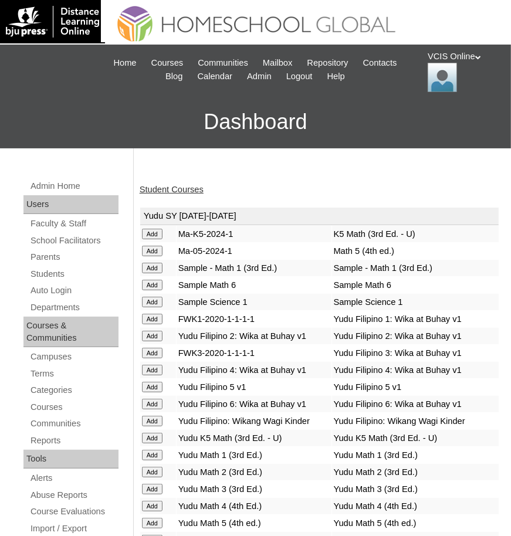
scroll to position [3736, 0]
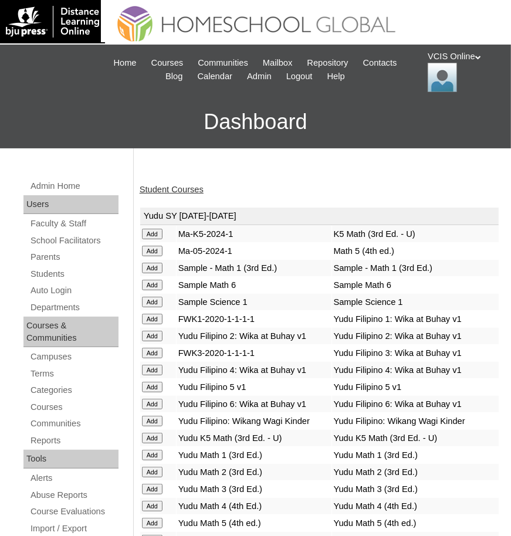
click at [186, 188] on link "Student Courses" at bounding box center [172, 189] width 64 height 9
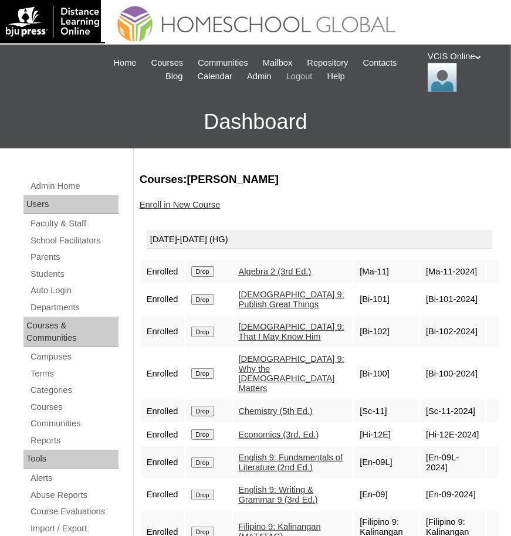
click at [301, 79] on span "Logout" at bounding box center [299, 77] width 26 height 14
